Goal: Information Seeking & Learning: Learn about a topic

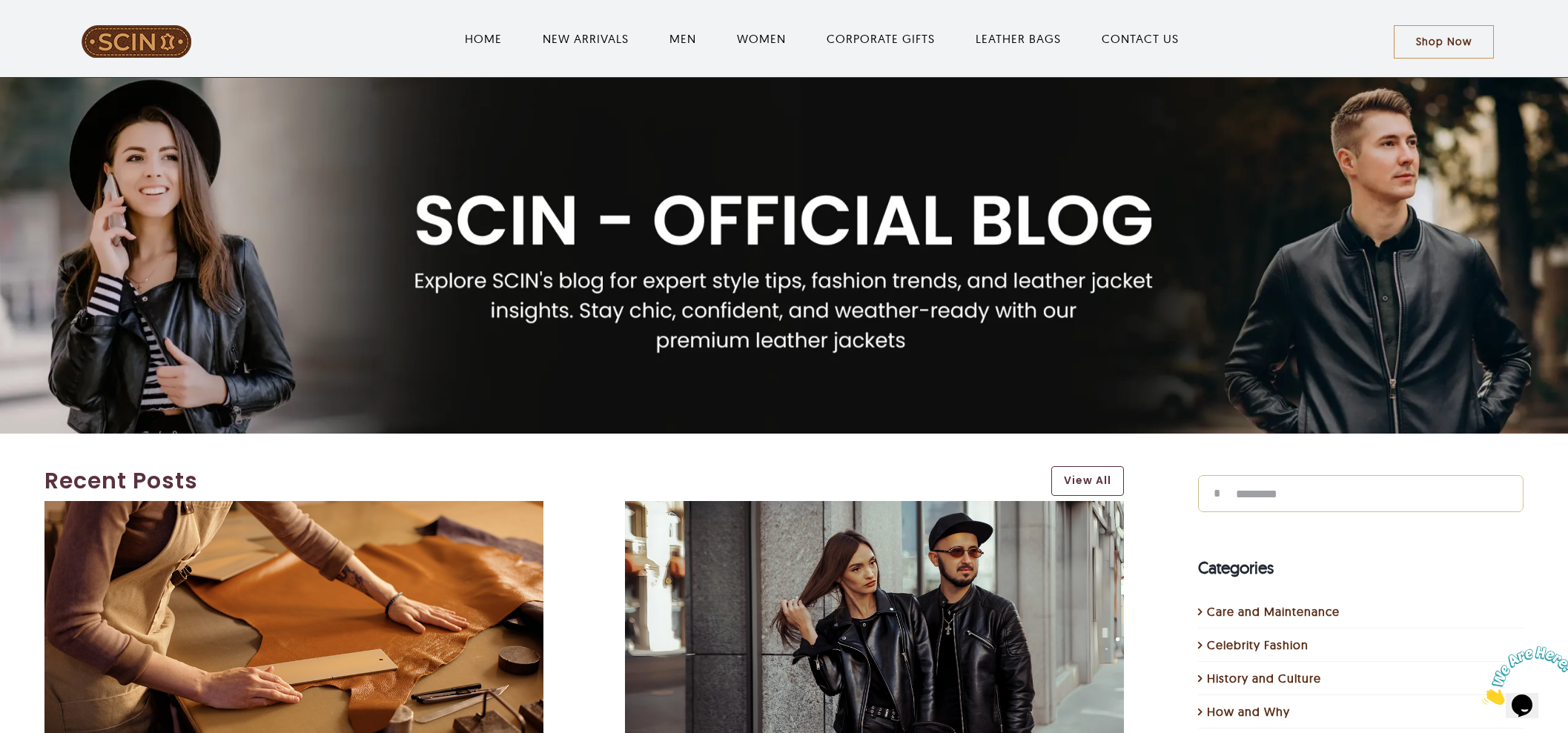
click at [1319, 501] on input "Search for:" at bounding box center [1361, 494] width 325 height 37
type input "**********"
click at [1198, 475] on input "*" at bounding box center [1216, 494] width 37 height 37
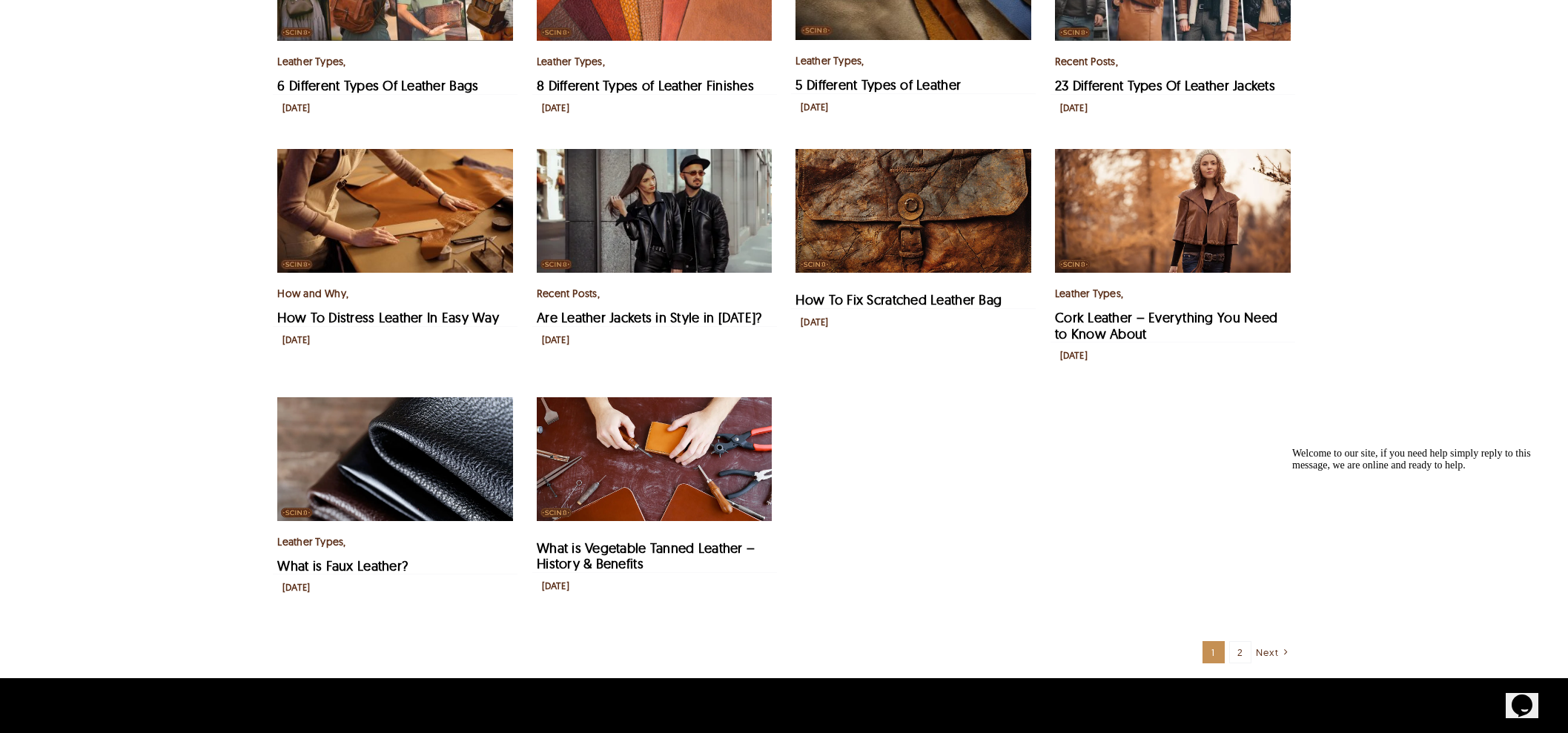
scroll to position [370, 0]
